Goal: Find specific page/section: Find specific page/section

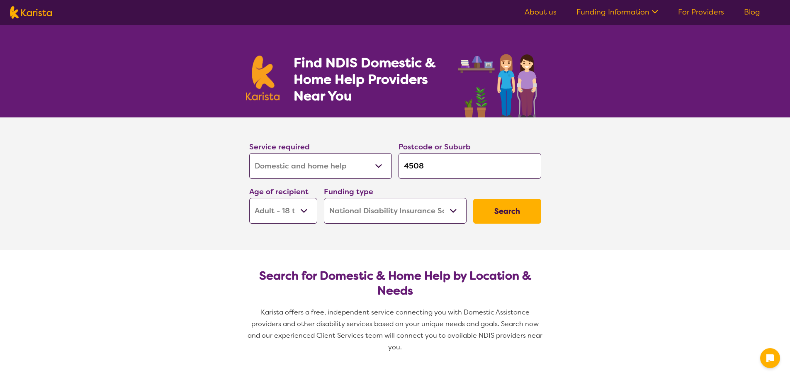
select select "Domestic and home help"
select select "AD"
select select "NDIS"
select select "Domestic and home help"
select select "AD"
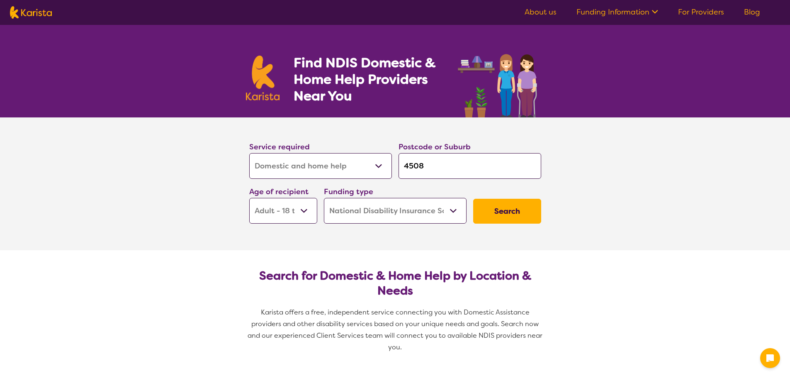
select select "NDIS"
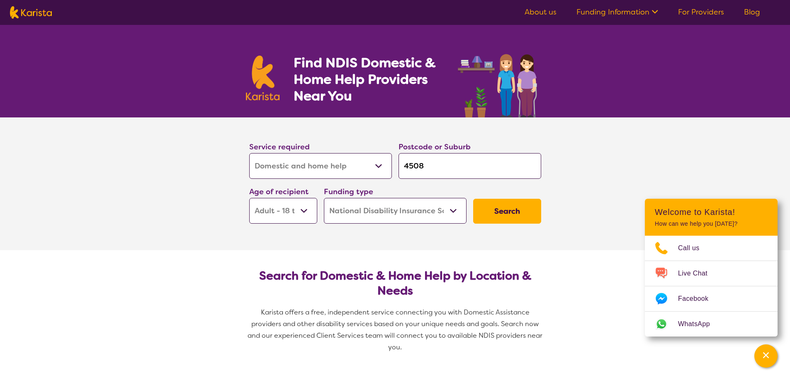
click at [377, 165] on select "Allied Health Assistant Assessment ([MEDICAL_DATA] or [MEDICAL_DATA]) Behaviour…" at bounding box center [320, 166] width 143 height 26
click at [249, 153] on select "Allied Health Assistant Assessment ([MEDICAL_DATA] or [MEDICAL_DATA]) Behaviour…" at bounding box center [320, 166] width 143 height 26
click at [411, 164] on input "4508" at bounding box center [469, 166] width 143 height 26
type input "4"
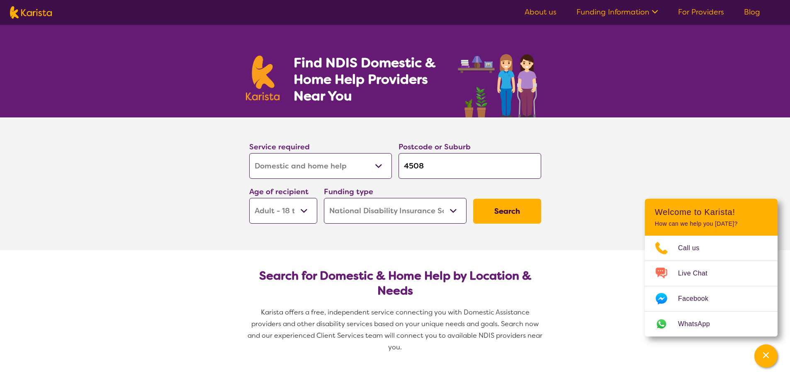
type input "4"
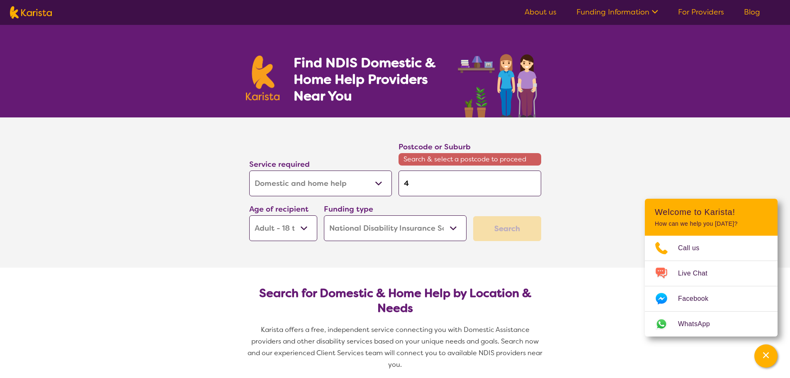
type input "41"
type input "411"
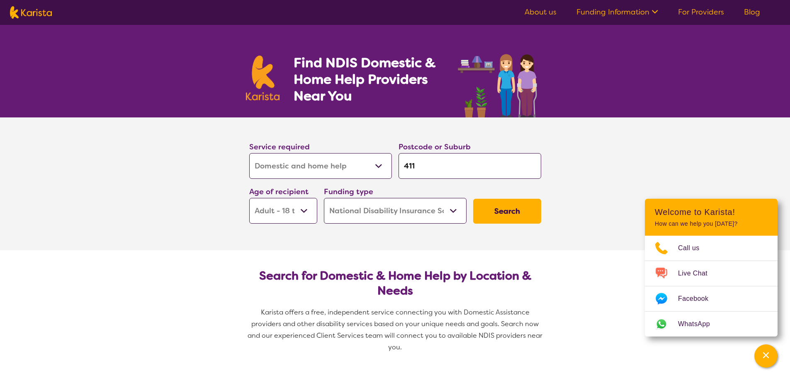
type input "4117"
click at [425, 190] on em "Berrinba" at bounding box center [418, 188] width 28 height 9
